Goal: Navigation & Orientation: Find specific page/section

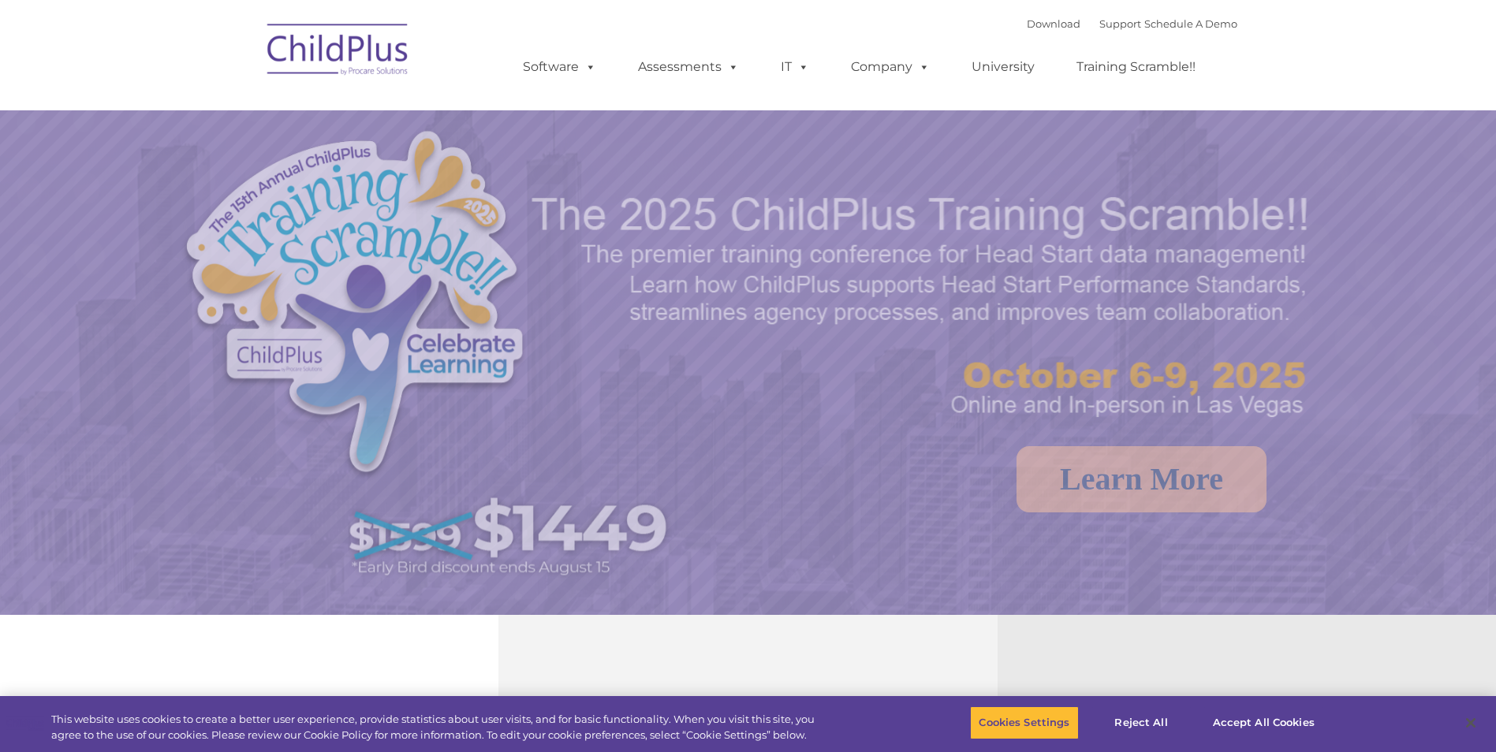
select select "MEDIUM"
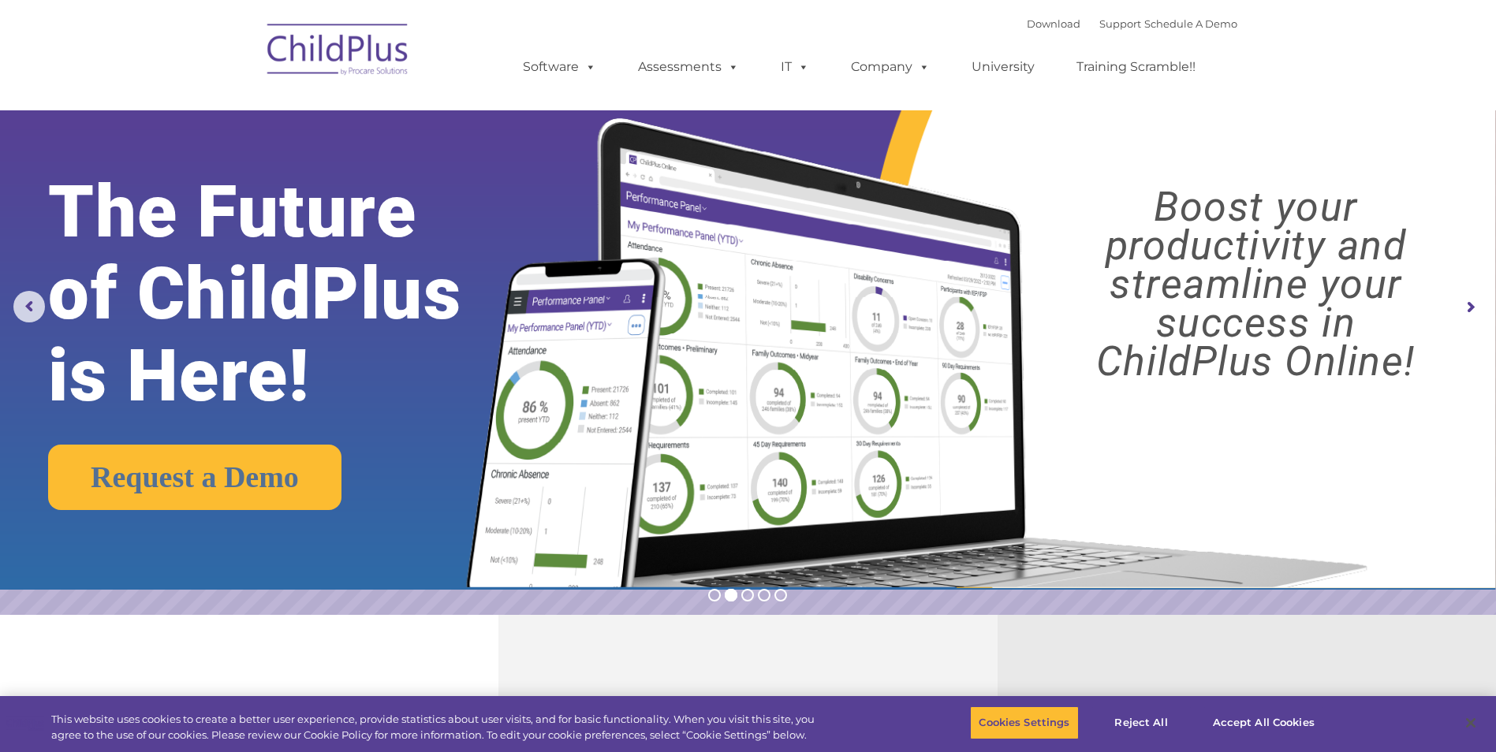
click at [367, 65] on img at bounding box center [338, 52] width 158 height 79
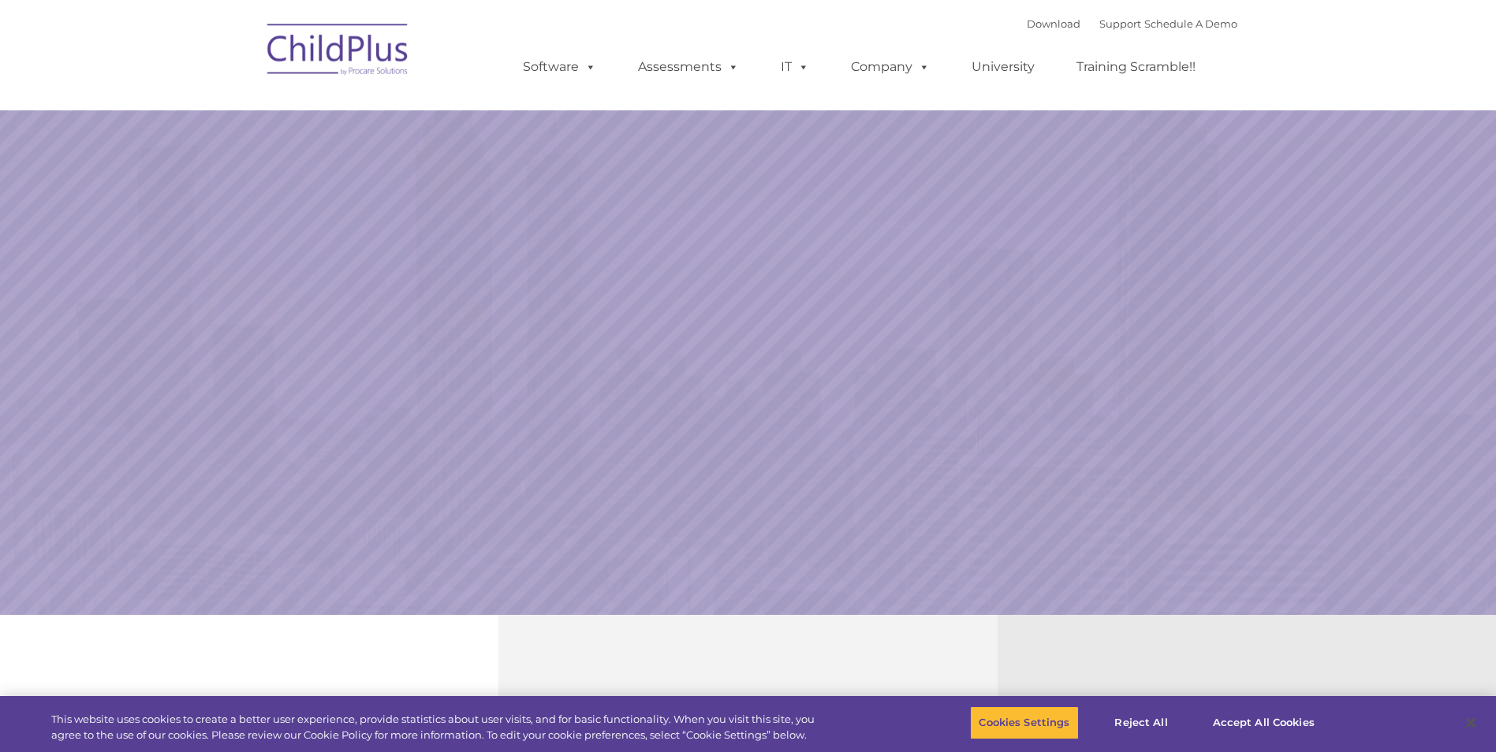
select select "MEDIUM"
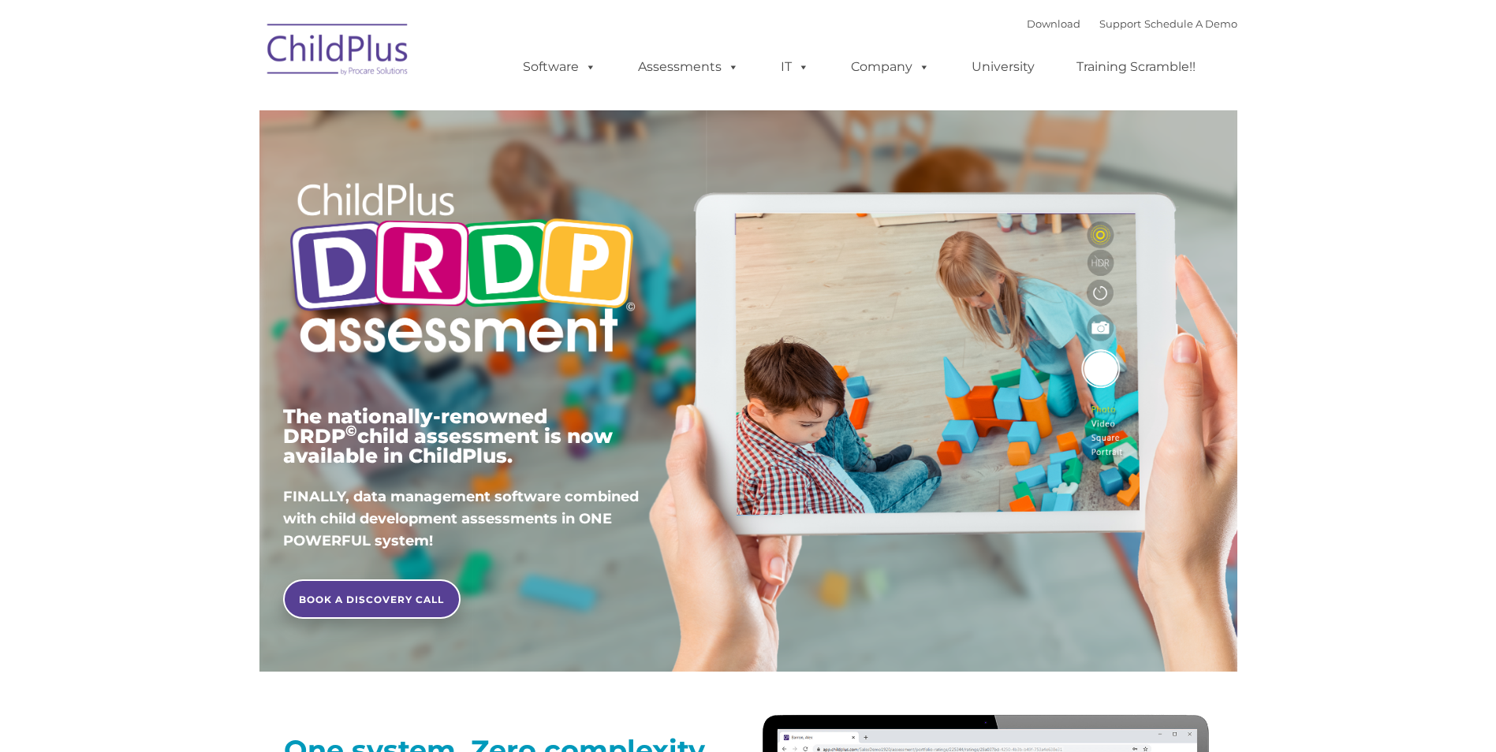
type input ""
